Goal: Check status

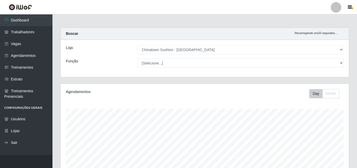
select select "357"
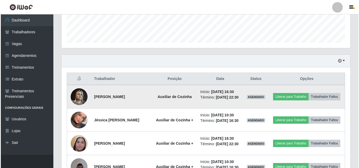
scroll to position [145, 0]
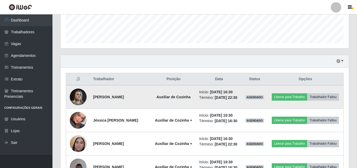
click at [80, 96] on img at bounding box center [78, 97] width 17 height 22
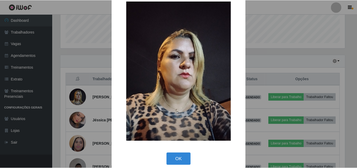
scroll to position [18, 0]
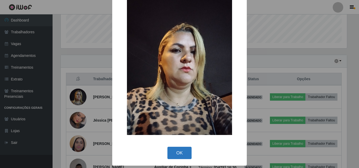
click at [179, 150] on button "OK" at bounding box center [179, 153] width 24 height 12
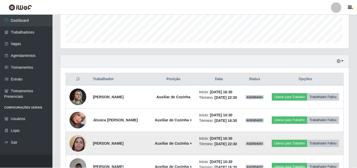
scroll to position [109, 289]
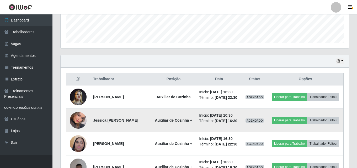
click at [77, 125] on img at bounding box center [78, 121] width 17 height 24
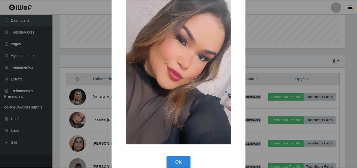
scroll to position [26, 0]
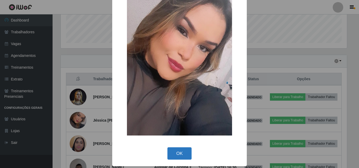
click at [184, 150] on button "OK" at bounding box center [179, 154] width 24 height 12
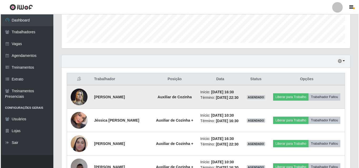
scroll to position [171, 0]
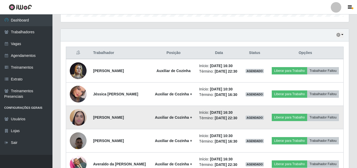
click at [79, 126] on img at bounding box center [78, 117] width 17 height 37
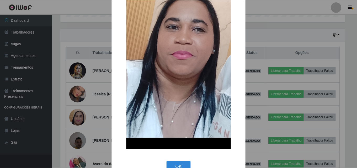
scroll to position [111, 0]
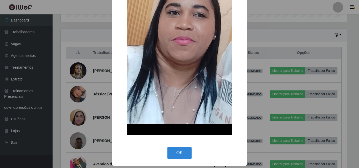
click at [183, 151] on button "OK" at bounding box center [179, 153] width 24 height 12
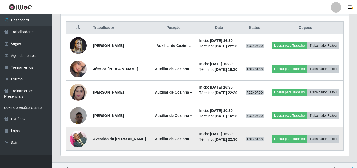
scroll to position [223, 0]
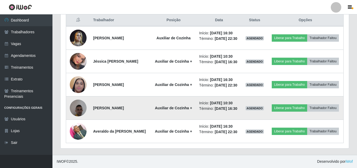
click at [82, 100] on img at bounding box center [78, 108] width 17 height 22
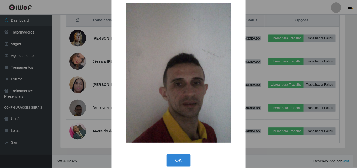
scroll to position [18, 0]
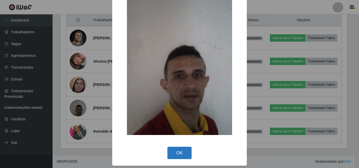
click at [179, 147] on button "OK" at bounding box center [179, 153] width 24 height 12
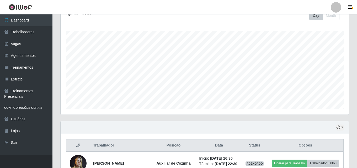
scroll to position [0, 0]
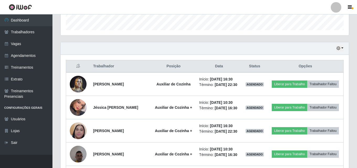
click at [63, 84] on div "Trabalhador Posição Data Status Opções [PERSON_NAME] de [PERSON_NAME] Auxiliar …" at bounding box center [205, 125] width 289 height 140
